Goal: Communication & Community: Ask a question

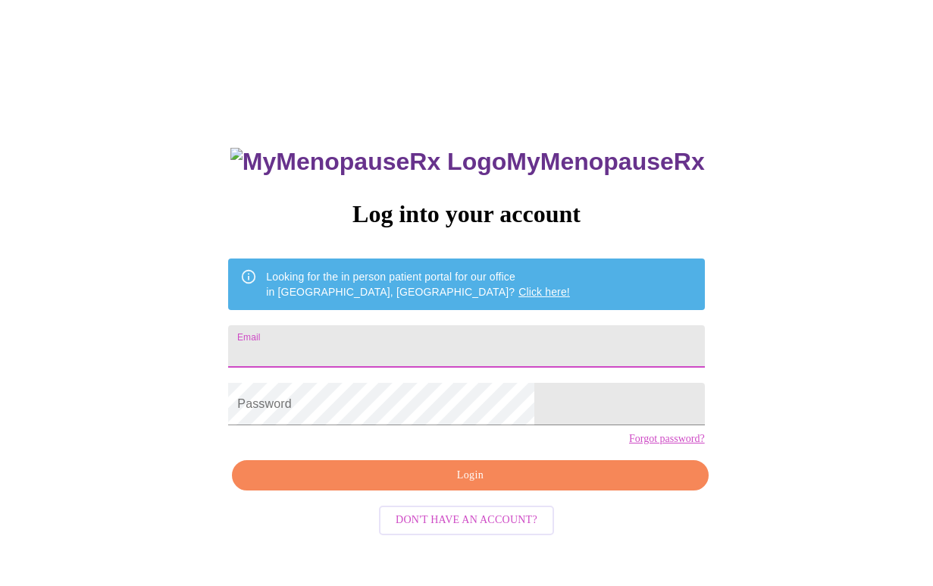
type input "[EMAIL_ADDRESS][DOMAIN_NAME]"
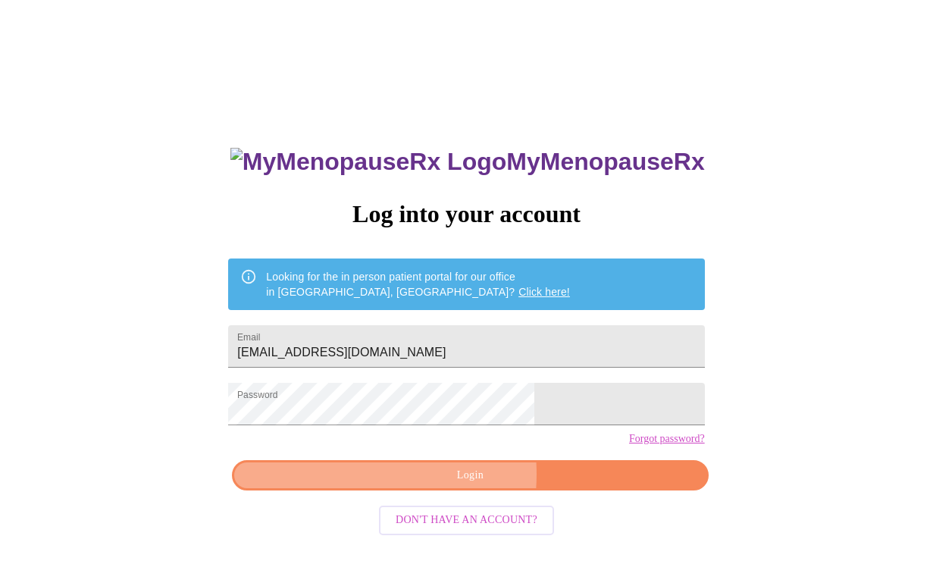
click at [413, 485] on span "Login" at bounding box center [469, 475] width 441 height 19
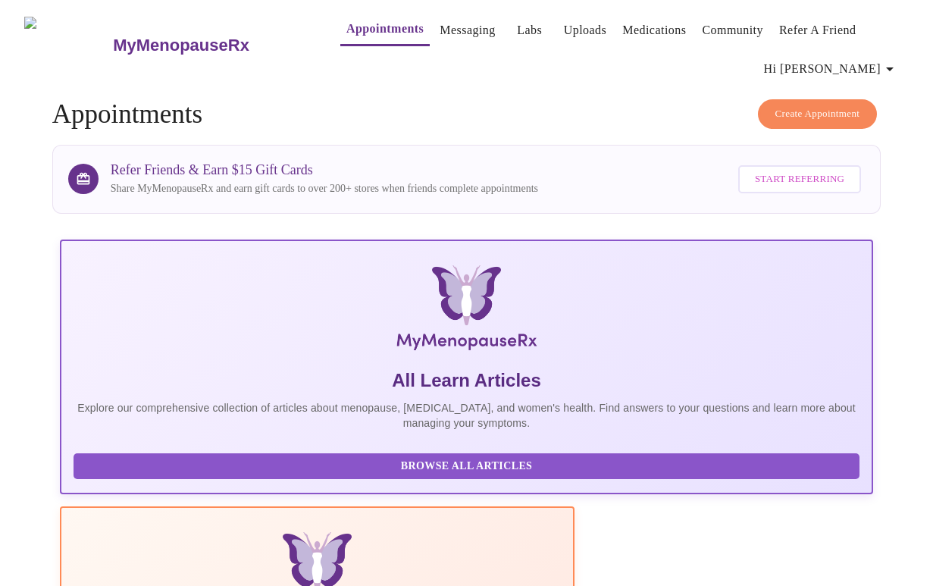
click at [441, 29] on link "Messaging" at bounding box center [467, 30] width 55 height 21
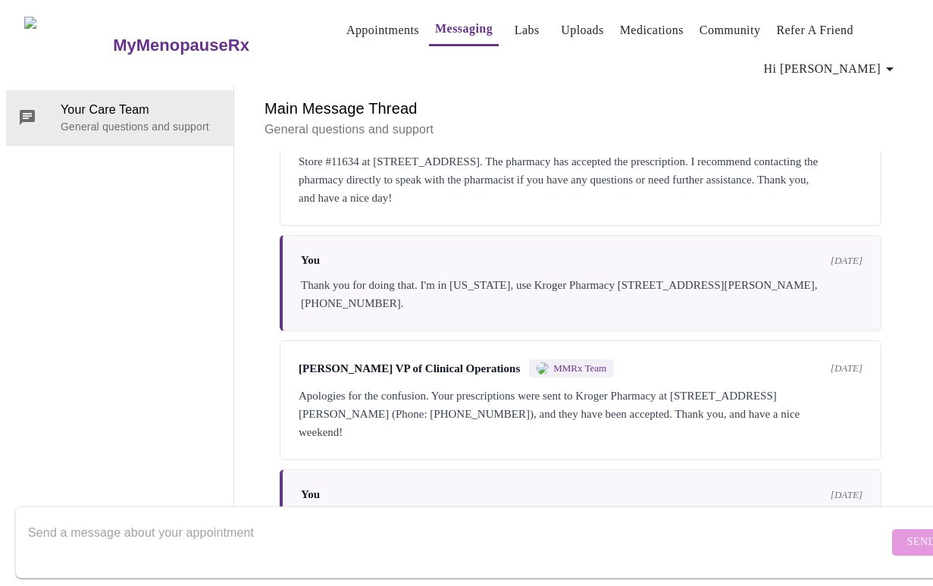
scroll to position [78, 0]
click at [267, 519] on textarea "Send a message about your appointment" at bounding box center [458, 542] width 860 height 49
paste textarea "First cycle on 0.5 mg [MEDICAL_DATA]: not especially heavy, but lasted 10 days …"
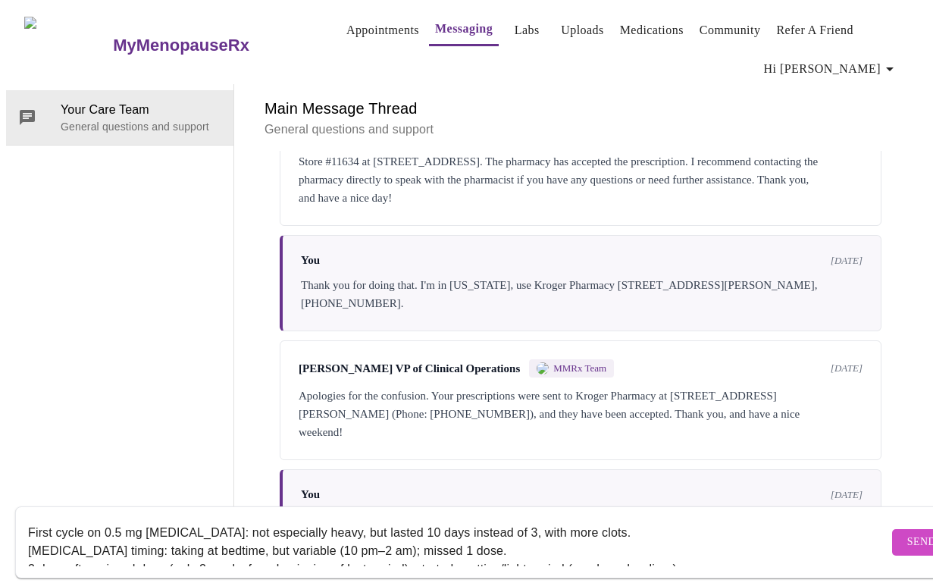
scroll to position [1658, 0]
click at [113, 518] on textarea "First cycle on 0.5 mg [MEDICAL_DATA]: not especially heavy, but lasted 10 days …" at bounding box center [458, 542] width 860 height 49
click at [27, 518] on form "First cycle on 0.05 mg [MEDICAL_DATA]: not especially heavy, but lasted 10 days…" at bounding box center [488, 542] width 947 height 72
click at [32, 518] on textarea "First cycle on 0.05 mg [MEDICAL_DATA]: not especially heavy, but lasted 10 days…" at bounding box center [458, 542] width 860 height 49
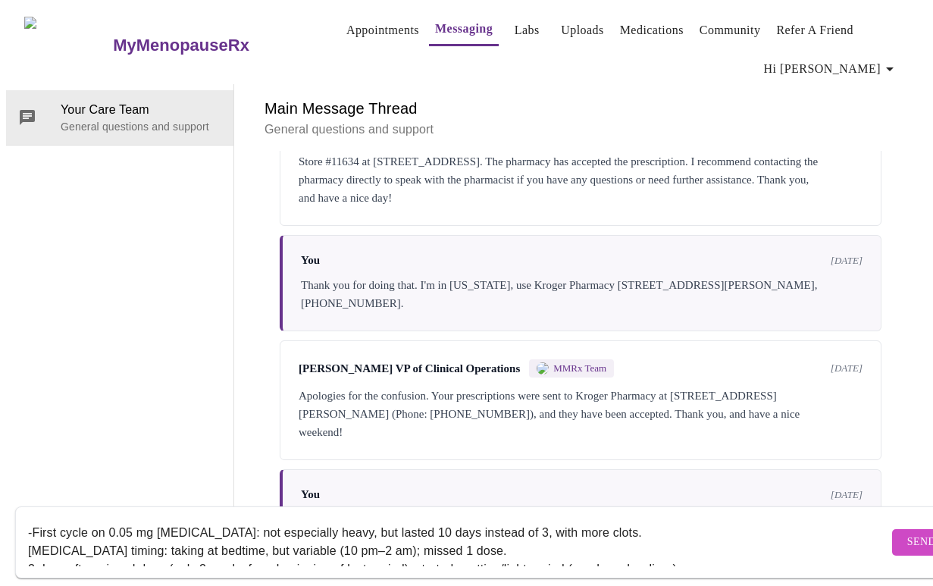
click at [27, 537] on form "-First cycle on 0.05 mg [MEDICAL_DATA]: not especially heavy, but lasted 10 day…" at bounding box center [488, 542] width 947 height 72
click at [29, 533] on textarea "-First cycle on 0.05 mg [MEDICAL_DATA]: not especially heavy, but lasted 10 day…" at bounding box center [458, 542] width 860 height 49
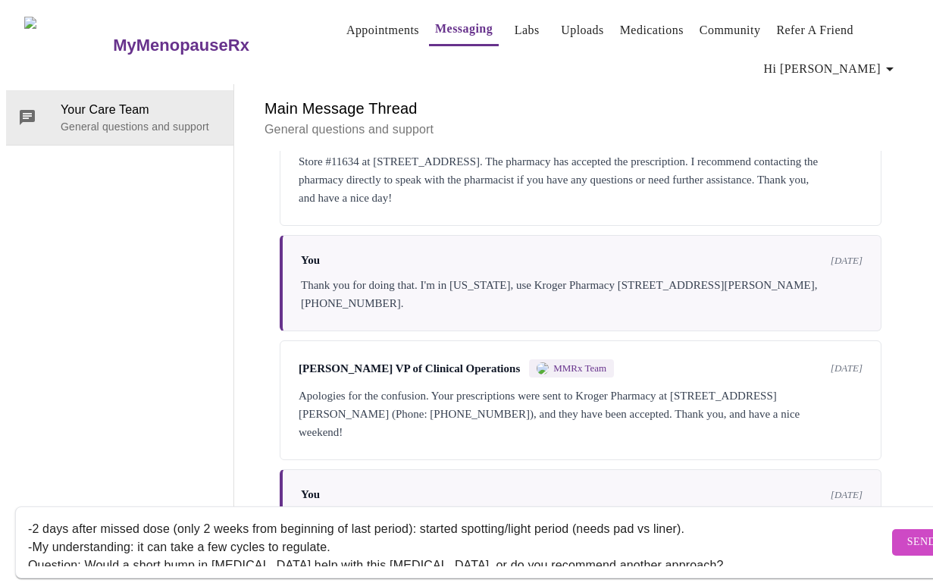
scroll to position [46, 0]
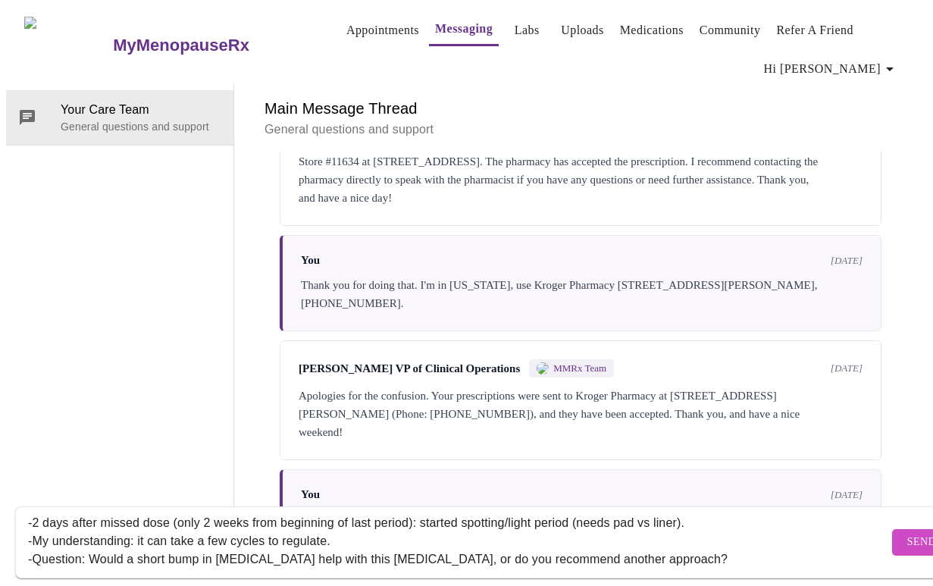
click at [33, 518] on textarea "-First cycle on 0.05 mg [MEDICAL_DATA]: not especially heavy, but lasted 10 day…" at bounding box center [458, 542] width 860 height 49
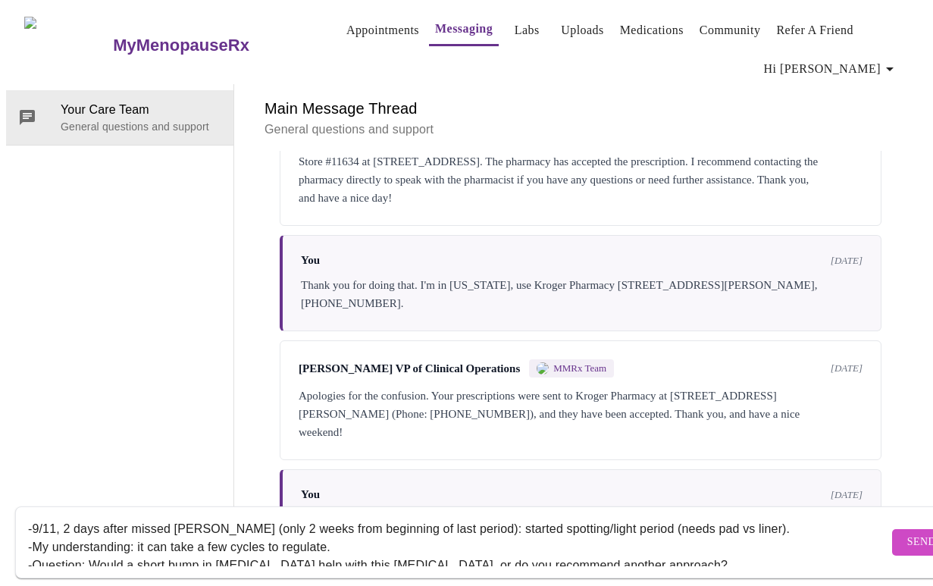
click at [718, 518] on textarea "-First cycle on 0.05 mg [MEDICAL_DATA]: not especially heavy, but lasted 10 day…" at bounding box center [458, 542] width 860 height 49
click at [603, 518] on textarea "-First cycle on 0.05 mg [MEDICAL_DATA]: not especially heavy, but lasted 10 day…" at bounding box center [458, 542] width 860 height 49
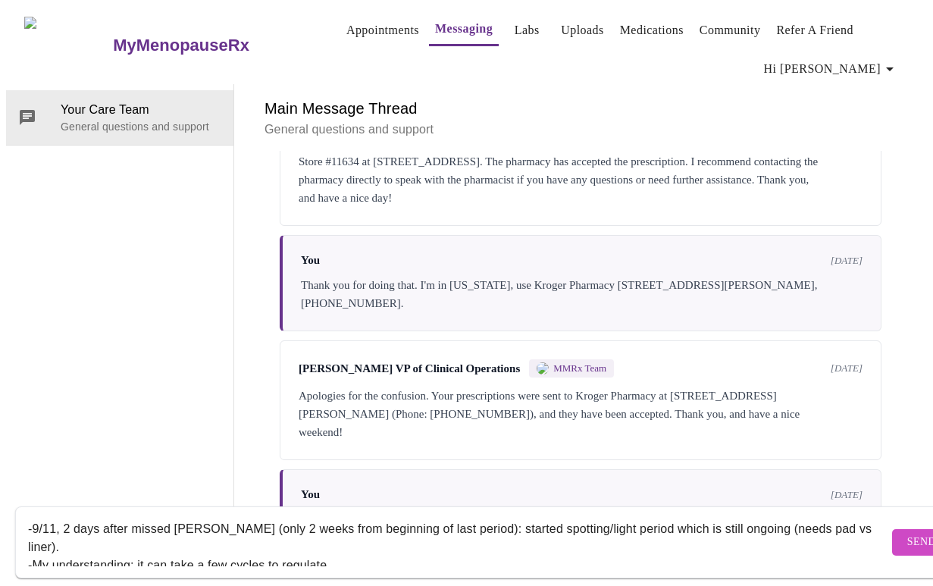
click at [650, 518] on textarea "-First cycle on 0.05 mg [MEDICAL_DATA]: not especially heavy, but lasted 10 day…" at bounding box center [458, 542] width 860 height 49
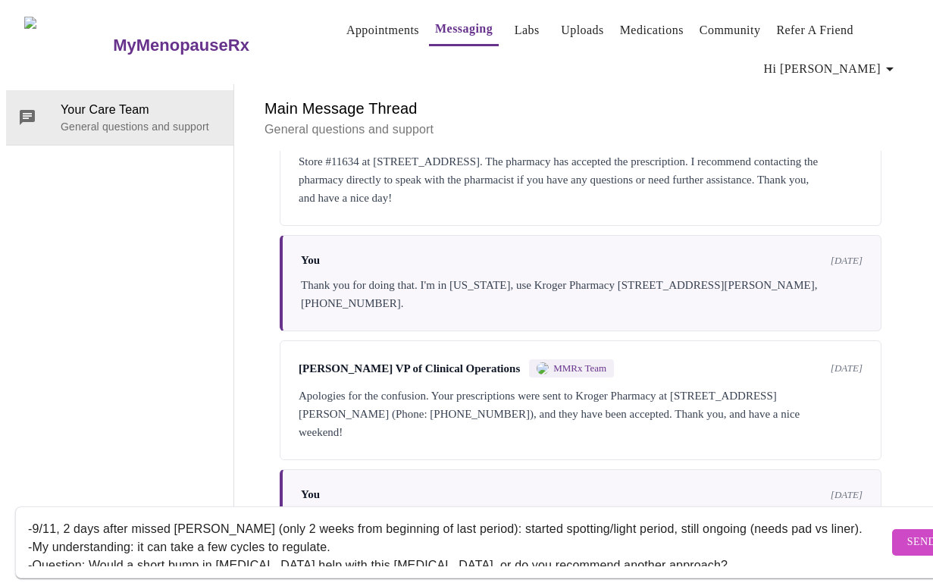
click at [588, 532] on textarea "-First cycle on 0.05 mg [MEDICAL_DATA]: not especially heavy, but lasted 10 day…" at bounding box center [458, 542] width 860 height 49
click at [719, 518] on textarea "-First cycle on 0.05 mg [MEDICAL_DATA]: not especially heavy, but lasted 10 day…" at bounding box center [458, 542] width 860 height 49
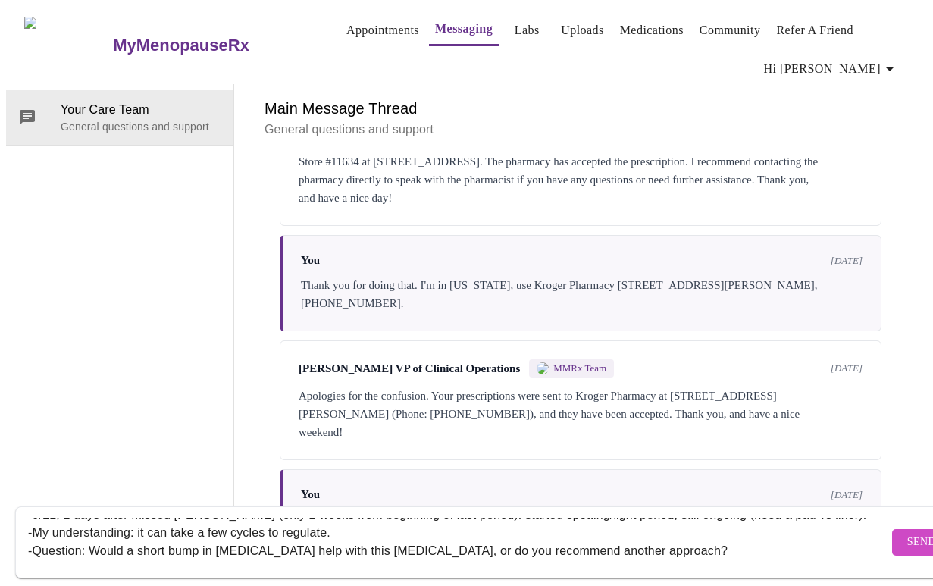
scroll to position [55, 0]
click at [732, 536] on textarea "-First cycle on 0.05 mg [MEDICAL_DATA]: not especially heavy, but lasted 10 day…" at bounding box center [458, 542] width 860 height 49
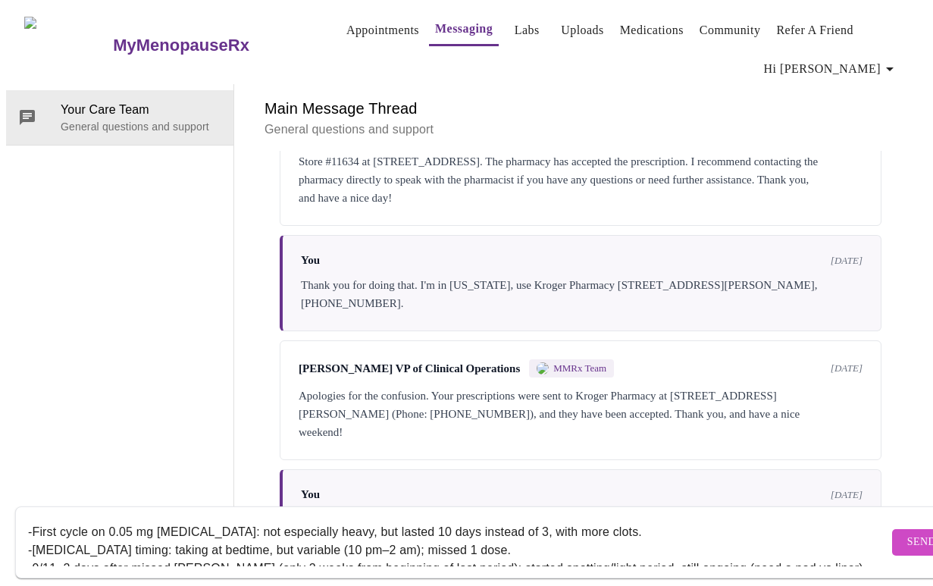
scroll to position [0, 0]
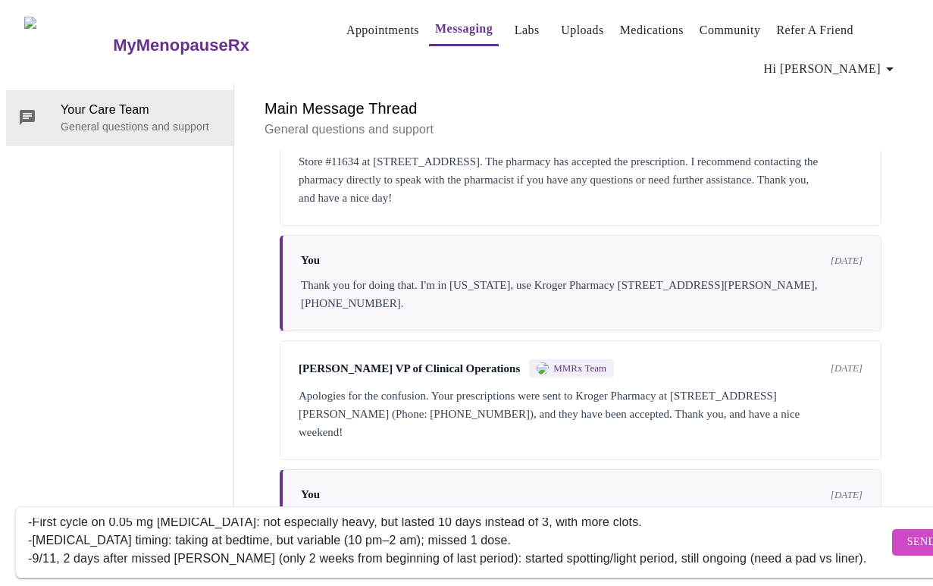
click at [487, 518] on textarea "-First cycle on 0.05 mg [MEDICAL_DATA]: not especially heavy, but lasted 10 day…" at bounding box center [458, 542] width 860 height 49
click at [617, 518] on textarea "-First cycle on 0.05 mg [MEDICAL_DATA]: not especially heavy, but lasted 10 day…" at bounding box center [458, 542] width 860 height 49
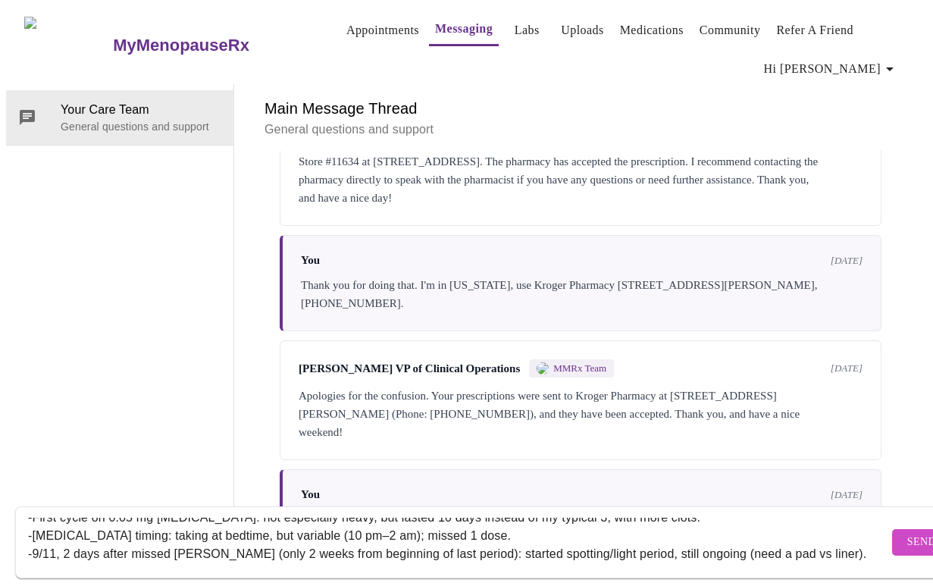
scroll to position [17, 0]
click at [481, 519] on textarea "-First cycle on 0.05 mg [MEDICAL_DATA]: not especially heavy, but lasted 10 day…" at bounding box center [458, 542] width 860 height 49
click at [536, 519] on textarea "-First cycle on 0.05 mg [MEDICAL_DATA]: not especially heavy, but lasted 10 day…" at bounding box center [458, 542] width 860 height 49
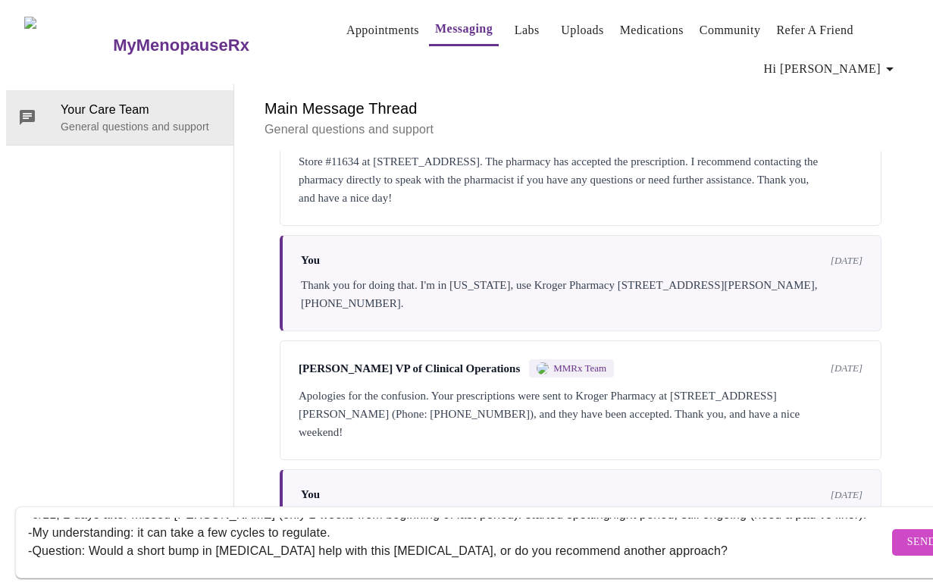
scroll to position [55, 0]
type textarea "-First cycle on 0.05 mg [MEDICAL_DATA]: not especially heavy, but lasted 10 day…"
click at [907, 533] on span "Send" at bounding box center [921, 542] width 29 height 19
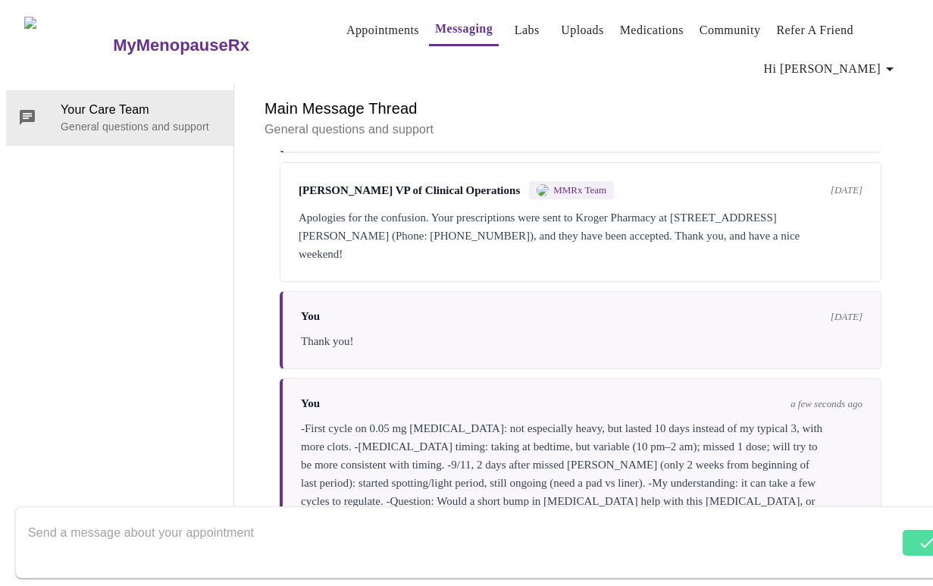
scroll to position [78, 0]
